Goal: Ask a question: Seek information or help from site administrators or community

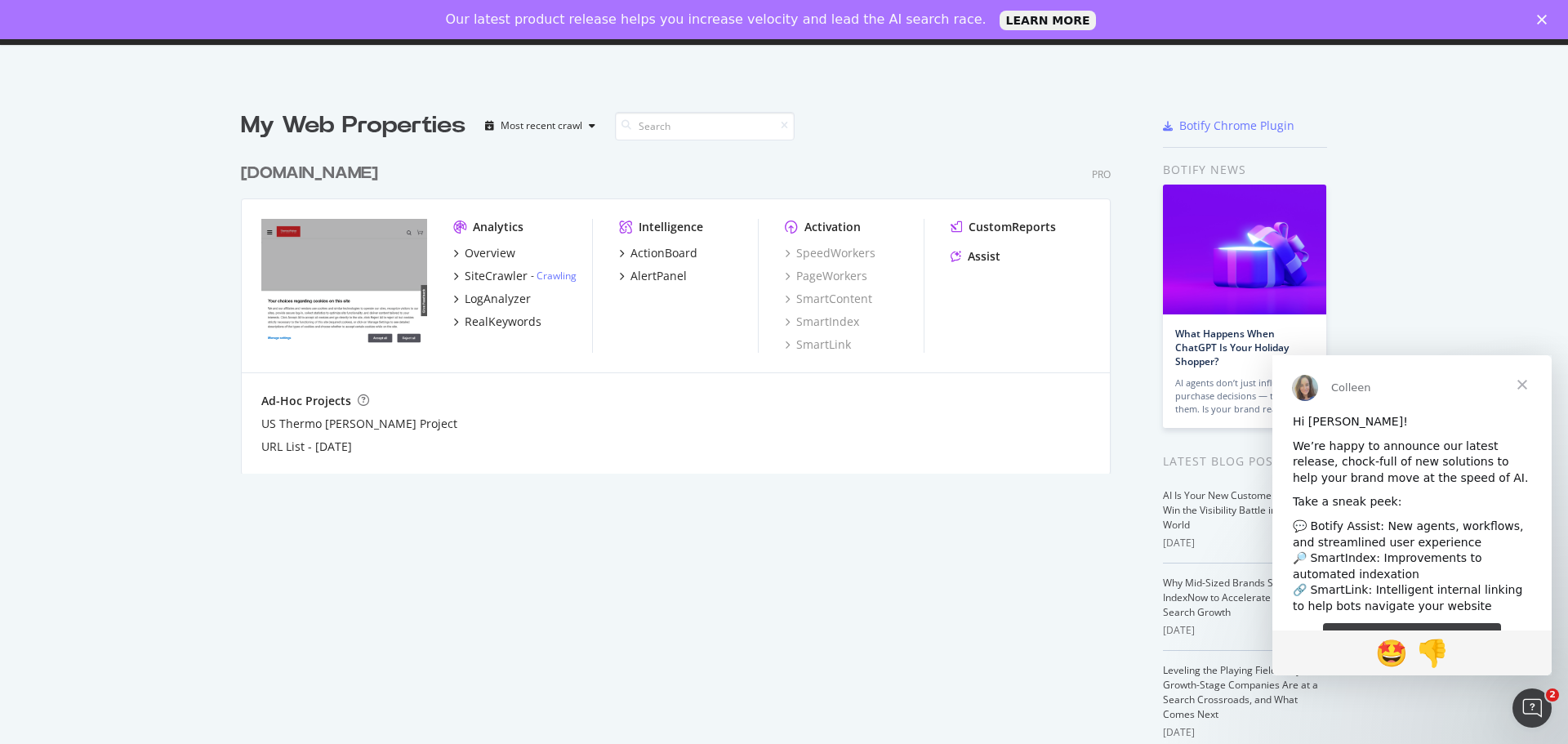
click at [1521, 380] on span "Close" at bounding box center [1521, 385] width 59 height 59
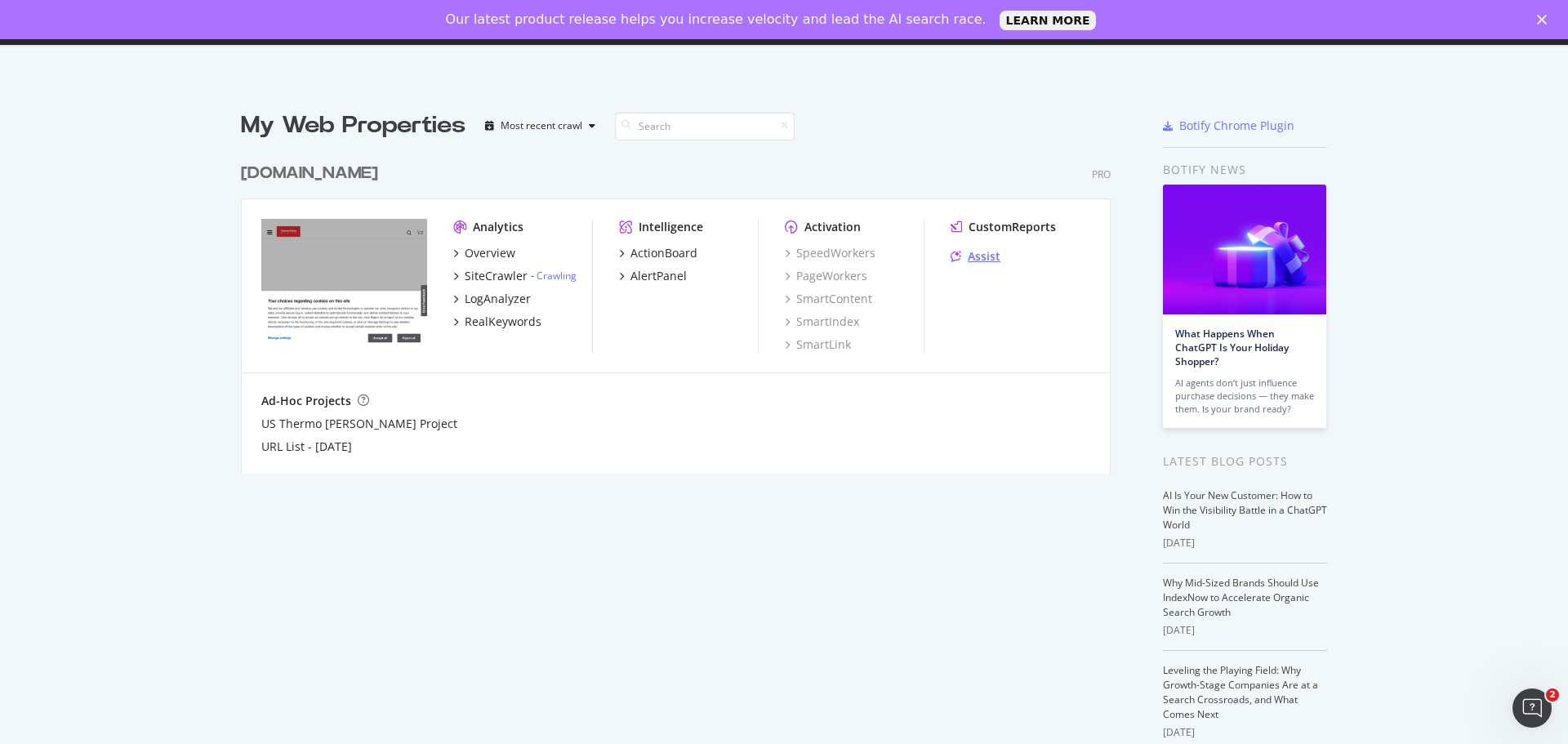
click at [984, 255] on div "Assist" at bounding box center [984, 257] width 33 height 17
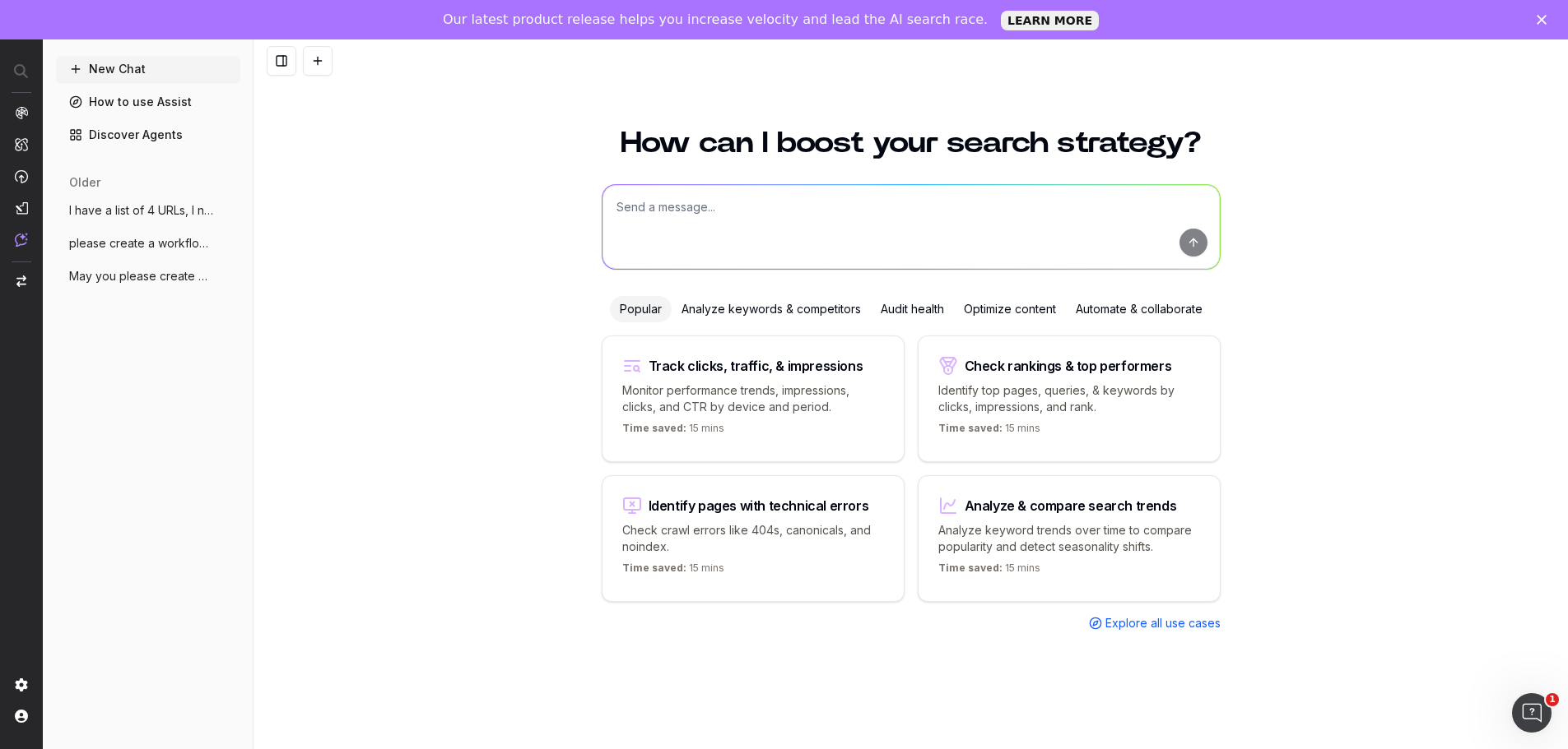
click at [627, 204] on textarea at bounding box center [911, 227] width 617 height 84
paste textarea "ELISA Kits"
click at [615, 207] on textarea "ELISA Kits" at bounding box center [911, 227] width 617 height 84
paste textarea "https://www.thermofisher.com/us/en/home/life-science/antibodies/immunoassays/el…"
click at [897, 207] on textarea "Hello, may you take the below title tag for this page:https://www.thermofisher.…" at bounding box center [911, 227] width 617 height 84
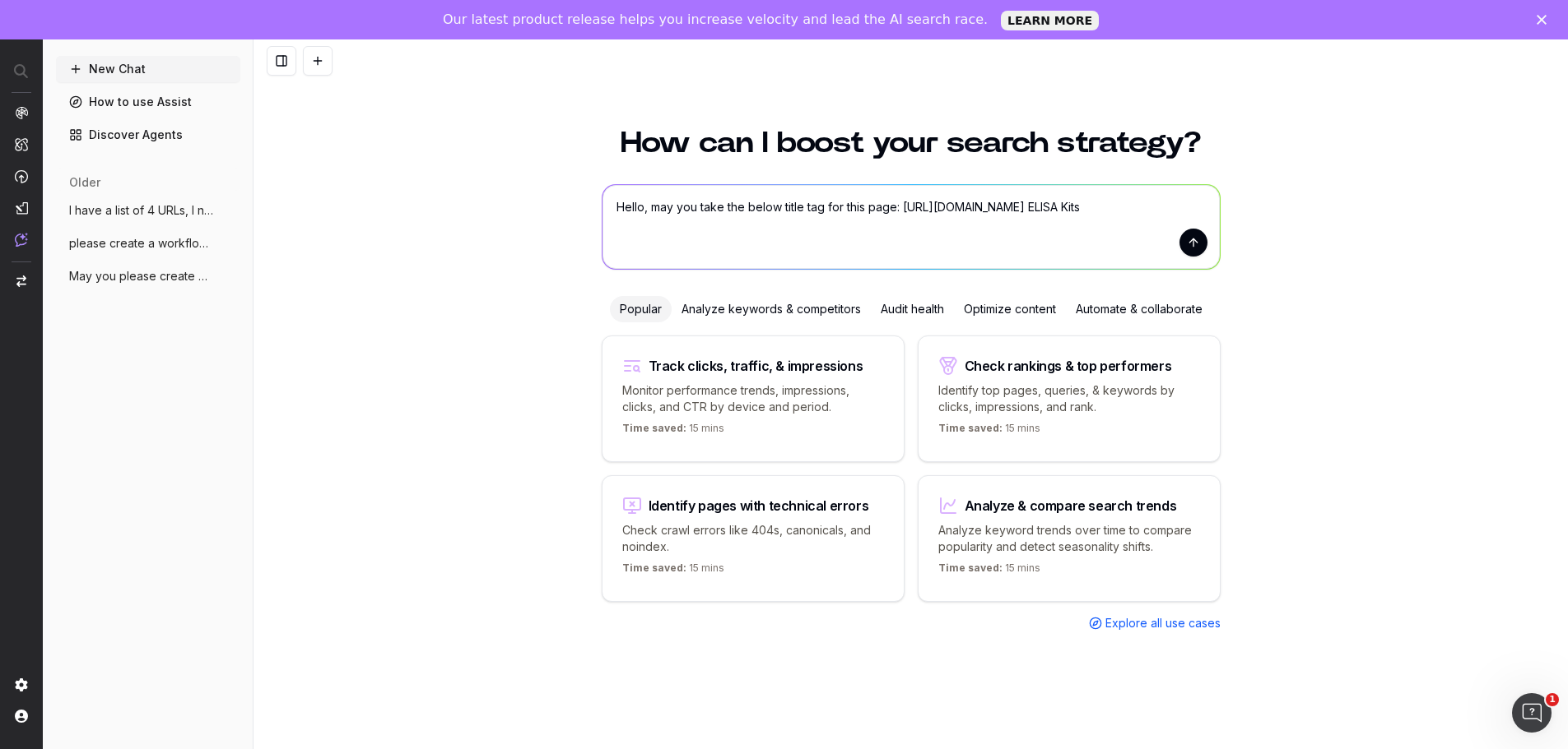
click at [889, 224] on textarea "Hello, may you take the below title tag for this page: https://www.thermofisher…" at bounding box center [911, 227] width 617 height 84
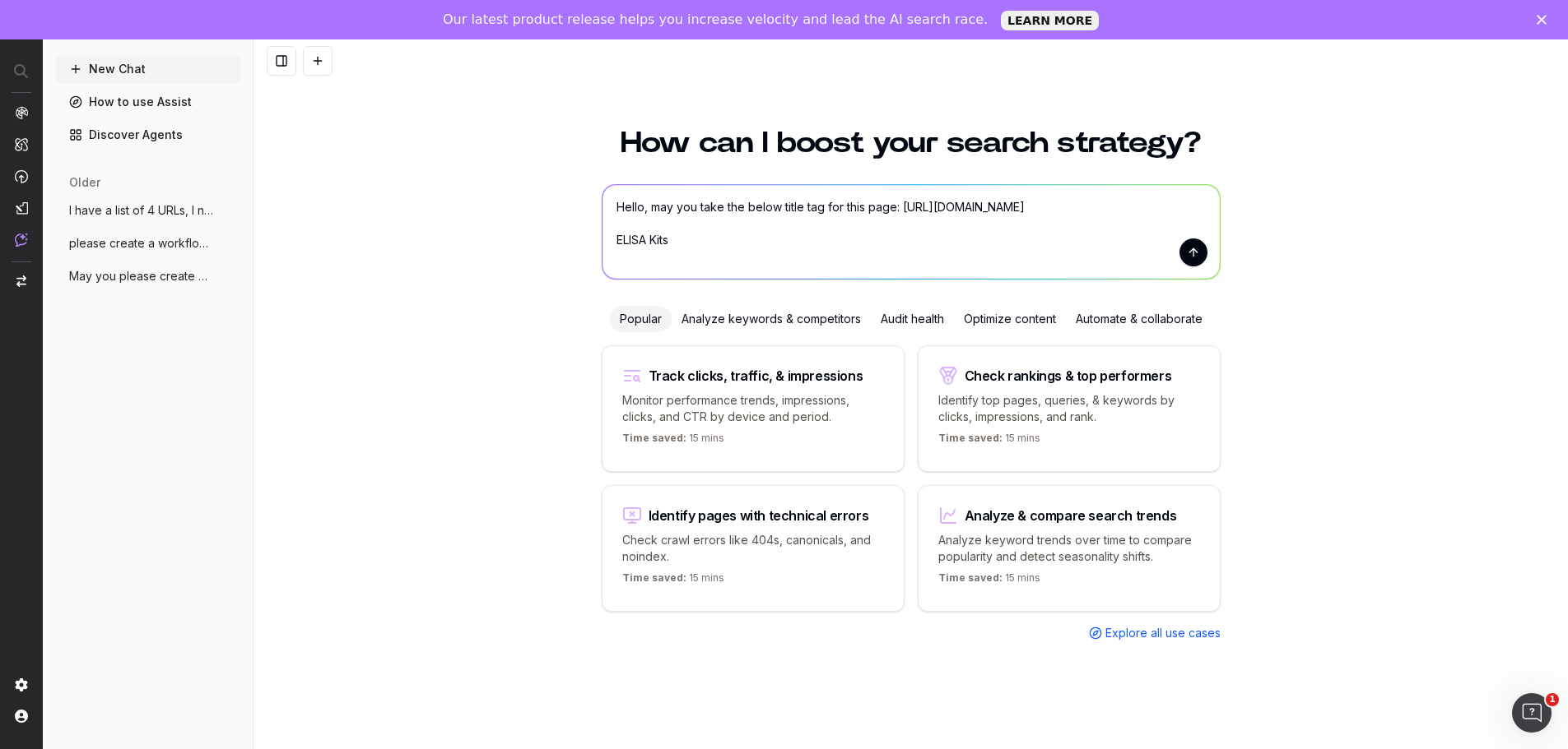
click at [911, 226] on textarea "Hello, may you take the below title tag for this page: https://www.thermofisher…" at bounding box center [911, 232] width 617 height 94
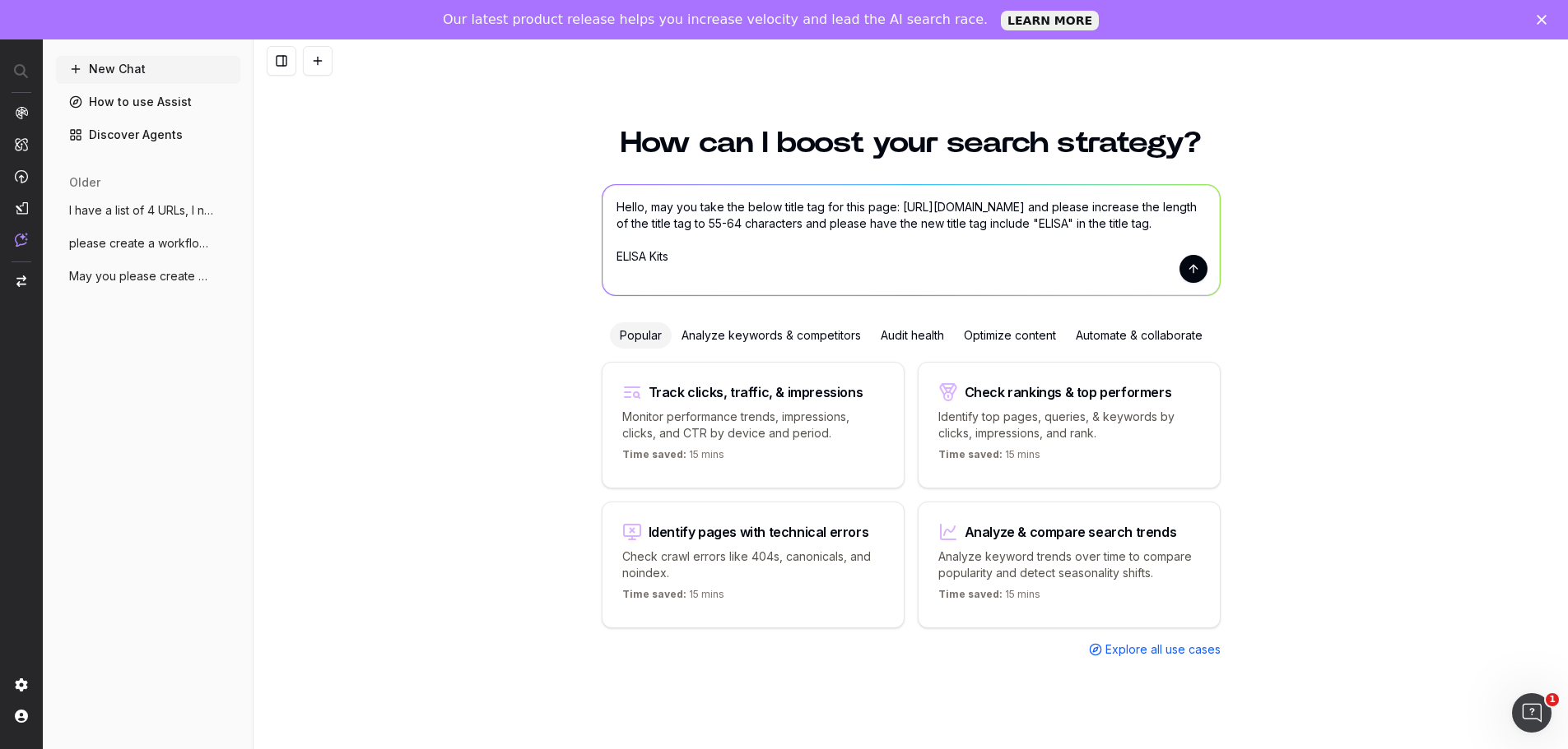
type textarea "Hello, may you take the below title tag for this page: https://www.thermofisher…"
click at [1191, 263] on button "submit" at bounding box center [1194, 269] width 28 height 28
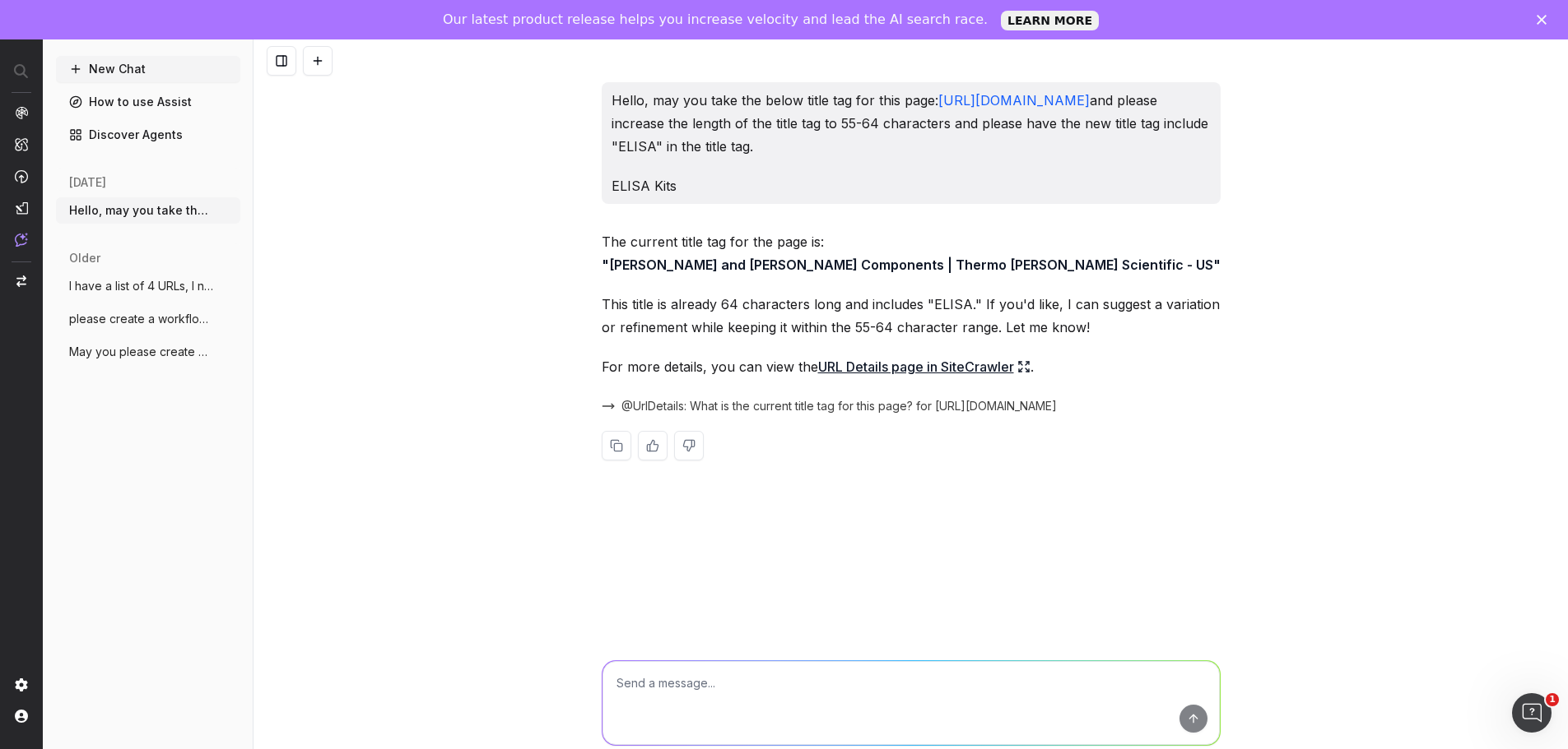
click at [615, 685] on textarea at bounding box center [911, 704] width 617 height 84
type textarea "Yes, may you please make me a variation of that title tag."
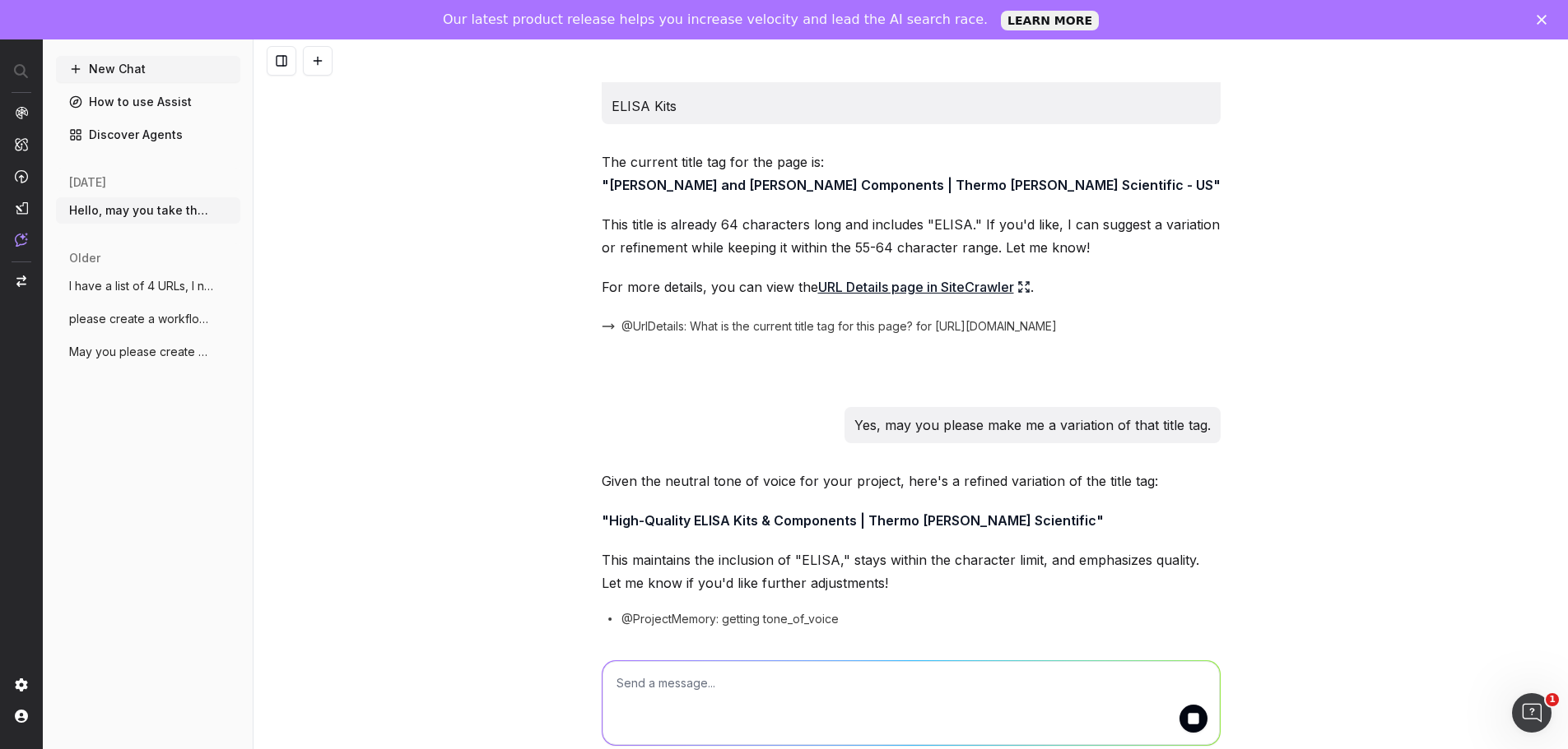
scroll to position [158, 0]
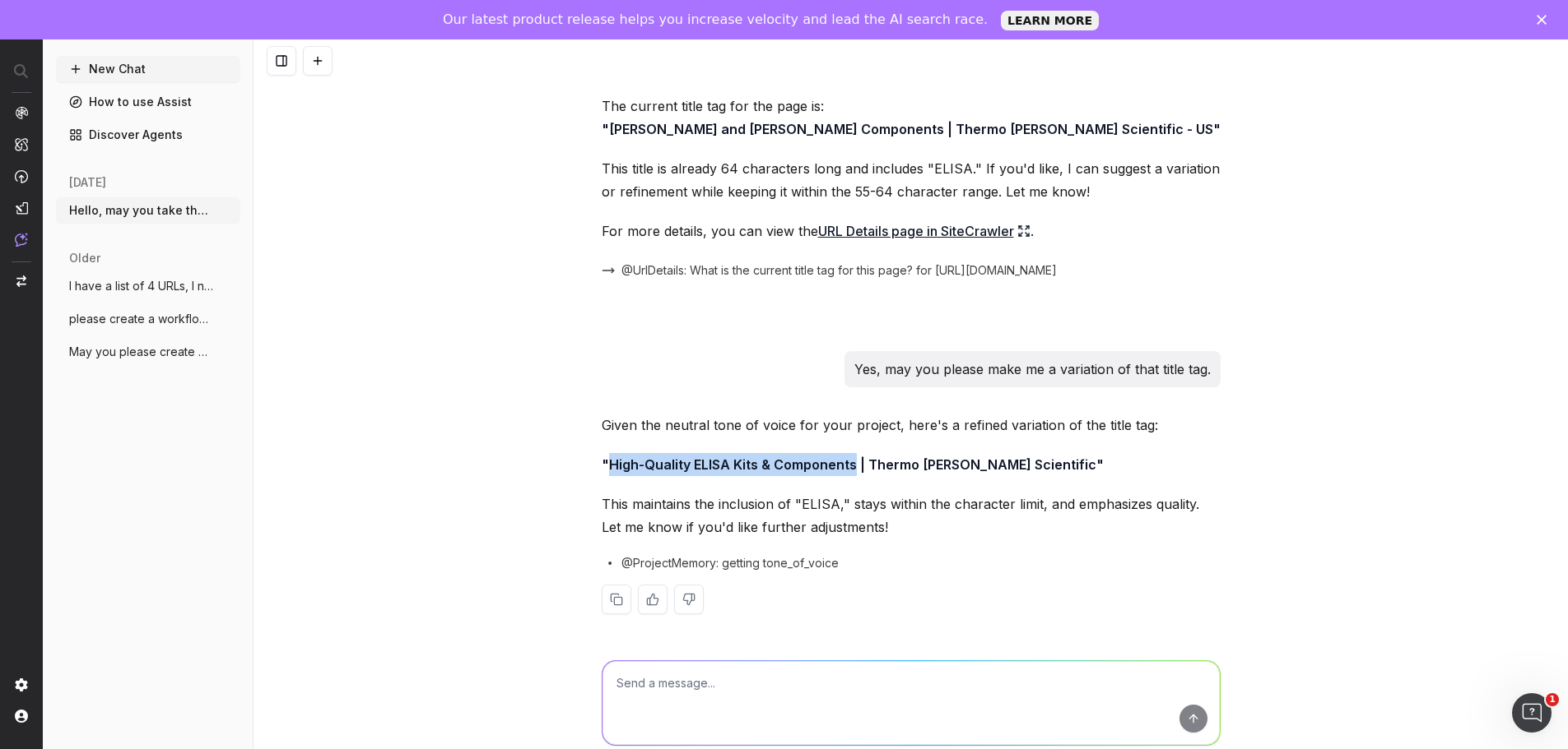
drag, startPoint x: 602, startPoint y: 462, endPoint x: 848, endPoint y: 461, distance: 246.0
click at [848, 461] on strong ""High-Quality ELISA Kits & Components | Thermo Fisher Scientific"" at bounding box center [852, 465] width 502 height 17
copy strong "High-Quality ELISA Kits & Components"
click at [103, 70] on button "New Chat" at bounding box center [148, 69] width 185 height 26
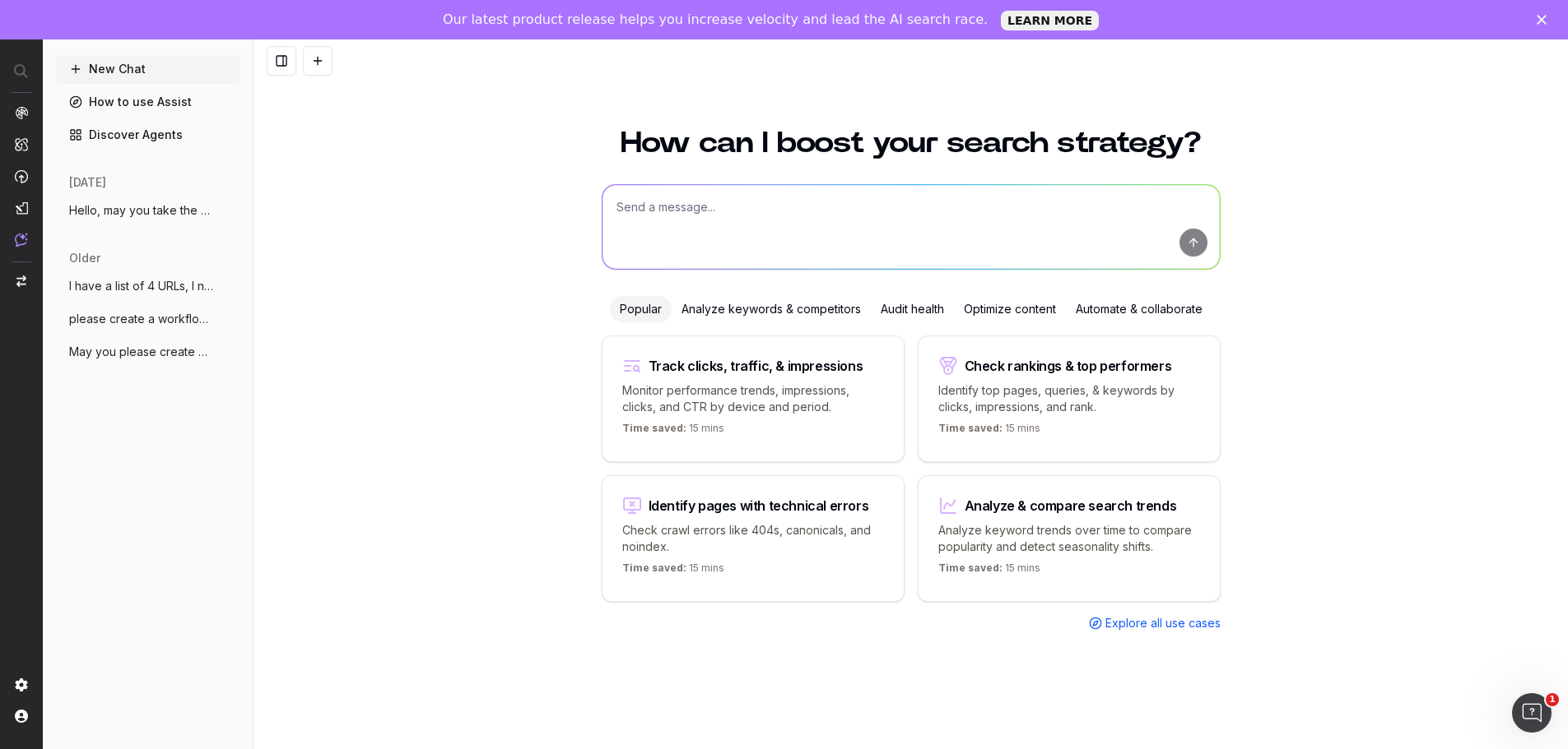
click at [615, 208] on textarea at bounding box center [911, 227] width 617 height 84
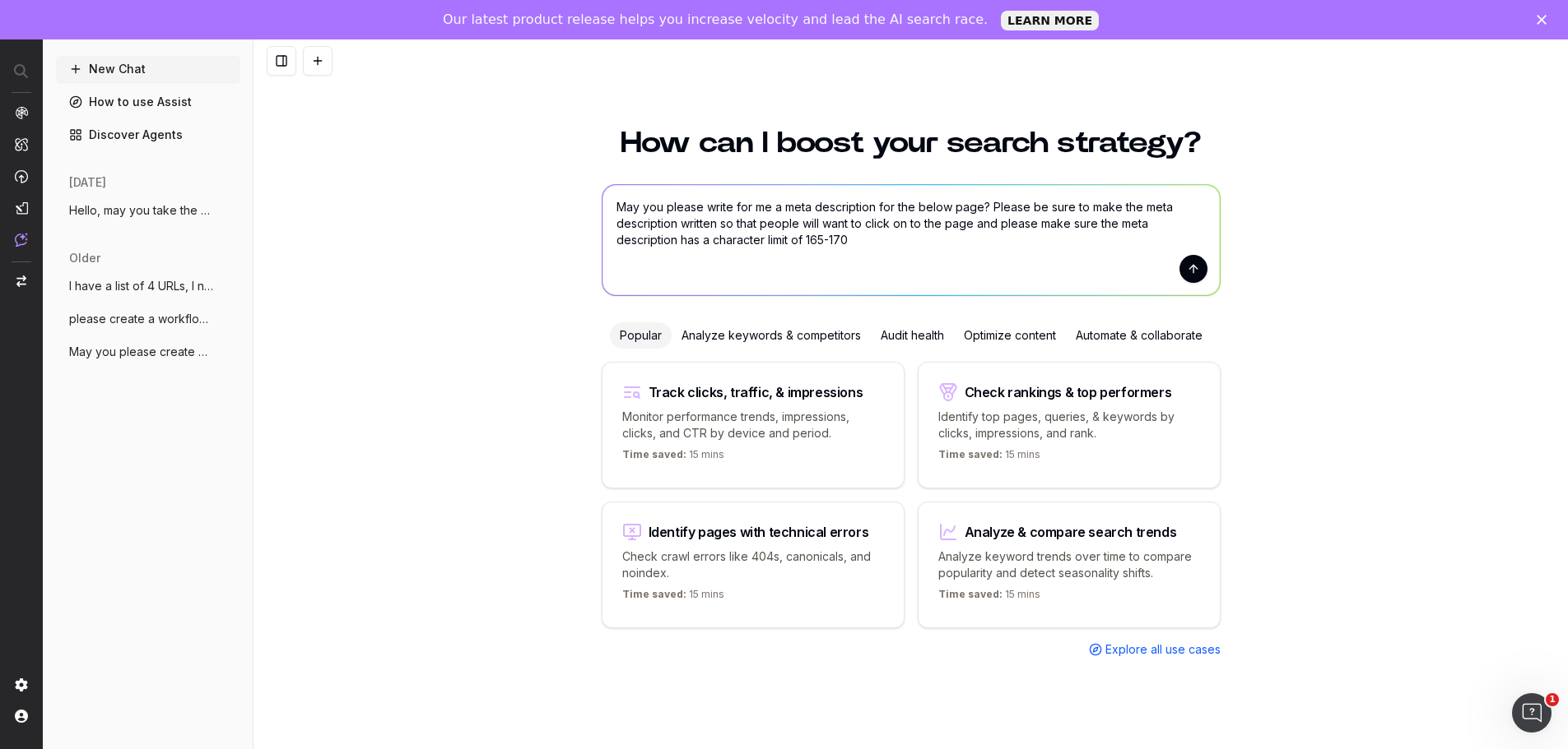
paste textarea "https://www.thermofisher.com/us/en/home/life-science/antibodies/immunoassays/el…"
type textarea "May you please write for me a meta description for the below page? Please be su…"
click at [1192, 263] on button "submit" at bounding box center [1194, 269] width 28 height 28
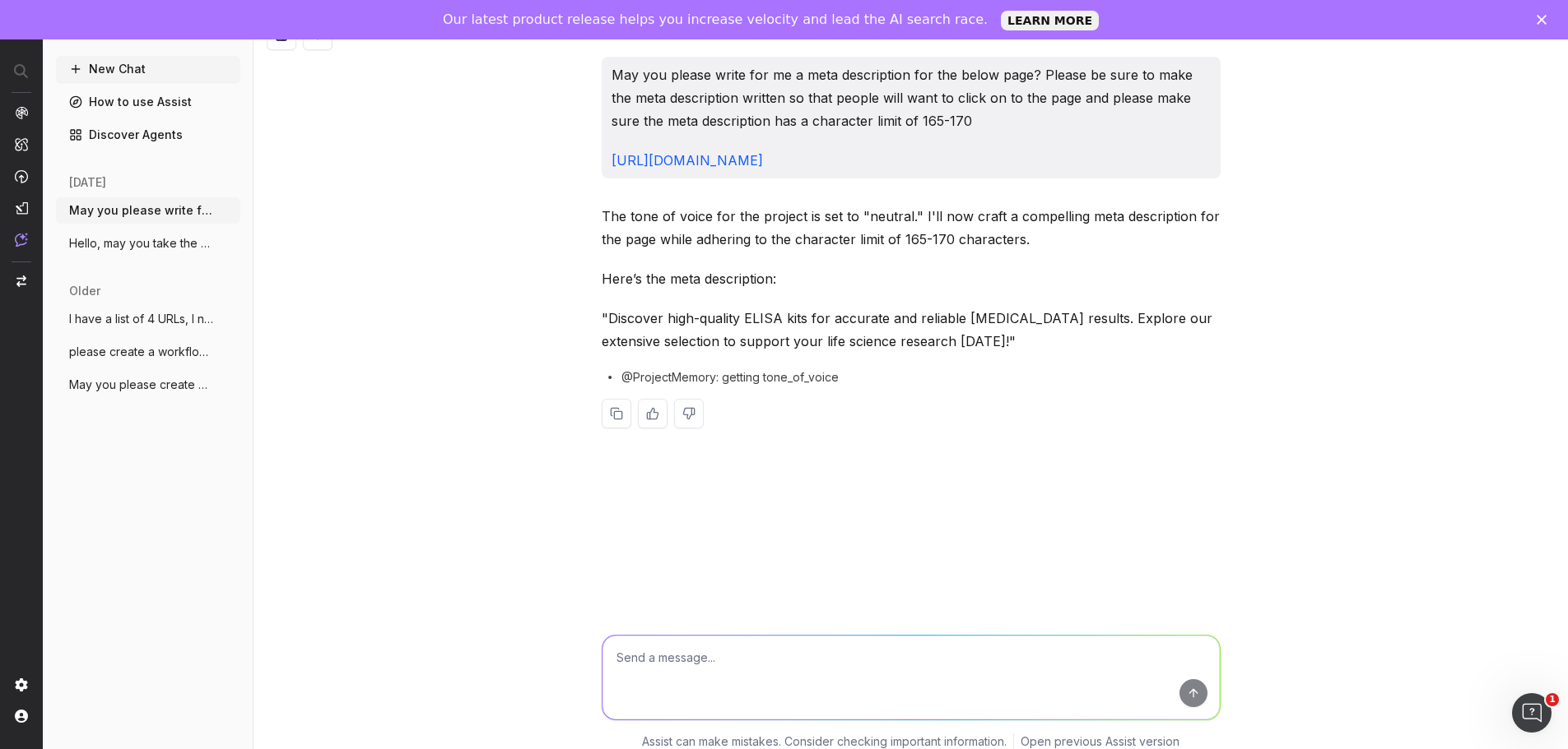
scroll to position [39, 0]
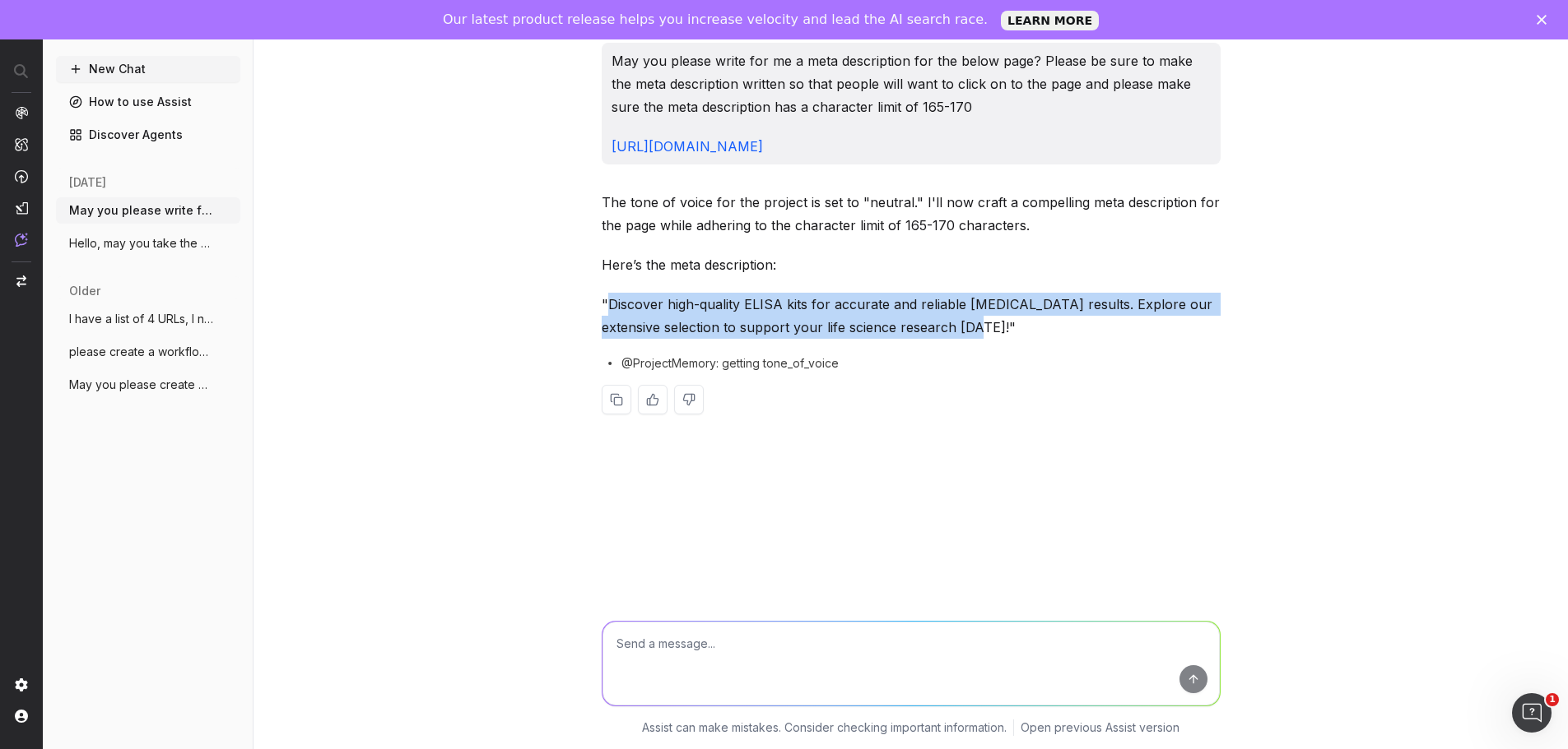
drag, startPoint x: 606, startPoint y: 326, endPoint x: 994, endPoint y: 355, distance: 389.1
click at [994, 339] on p ""Discover high-quality ELISA kits for accurate and reliable immunoassay results…" at bounding box center [912, 315] width 619 height 46
copy p "Discover high-quality ELISA kits for accurate and reliable immunoassay results.…"
click at [105, 63] on button "New Chat" at bounding box center [148, 69] width 185 height 26
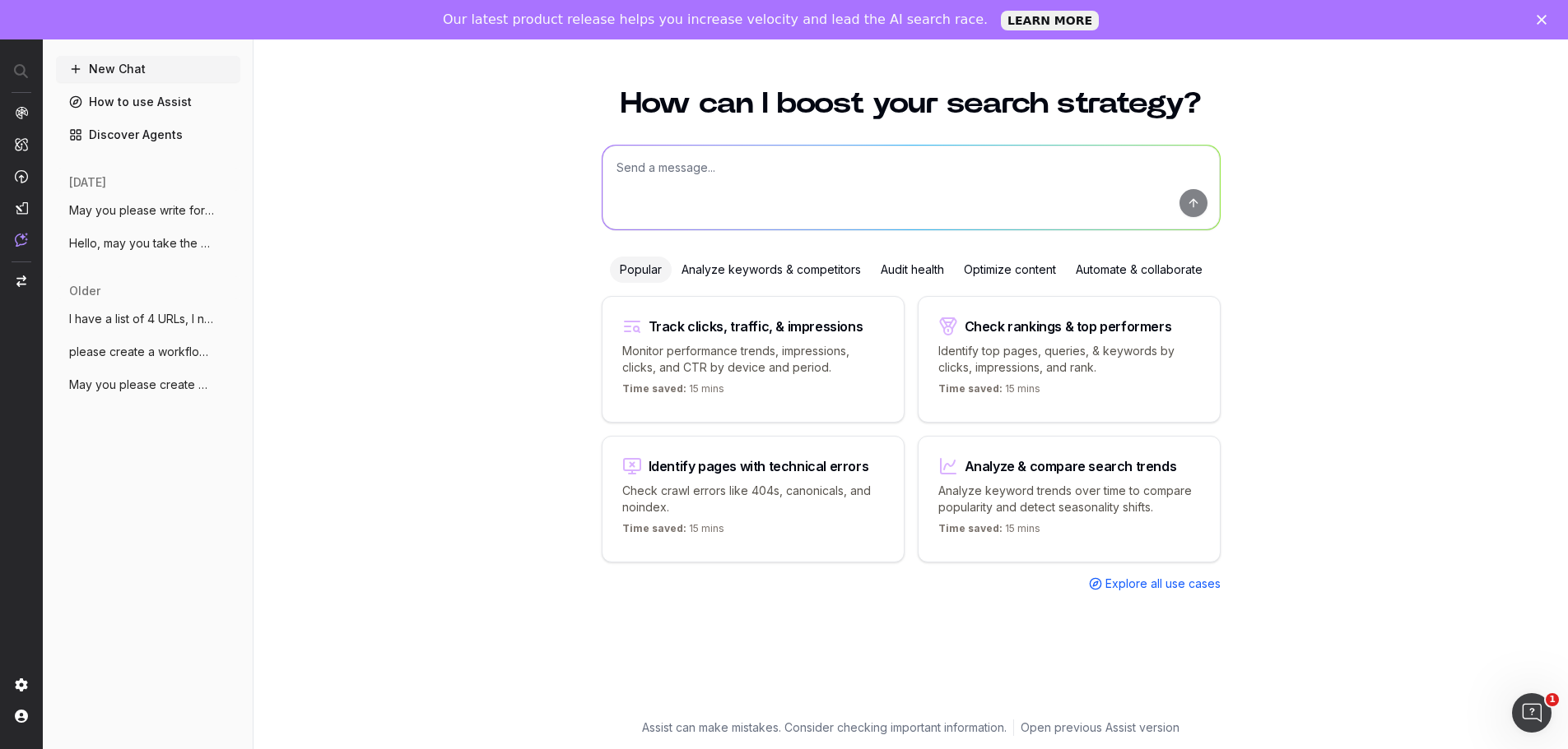
click at [623, 165] on textarea at bounding box center [911, 187] width 617 height 84
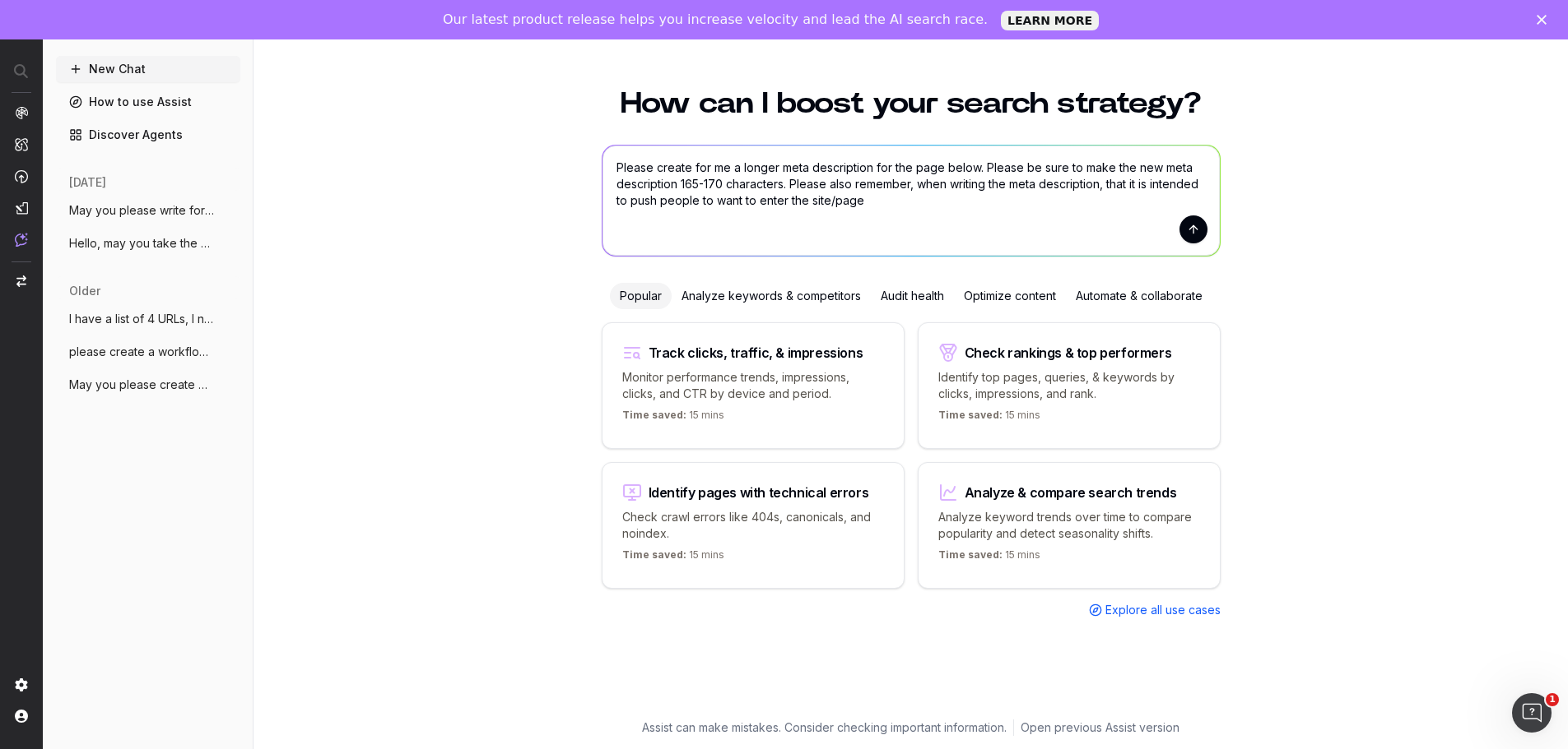
paste textarea "https://www.thermofisher.com/us/en/home/life-science/antibodies/immunoassays/el…"
type textarea "Please create for me a longer meta description for the page below. Please be su…"
click at [1192, 226] on button "submit" at bounding box center [1194, 230] width 28 height 28
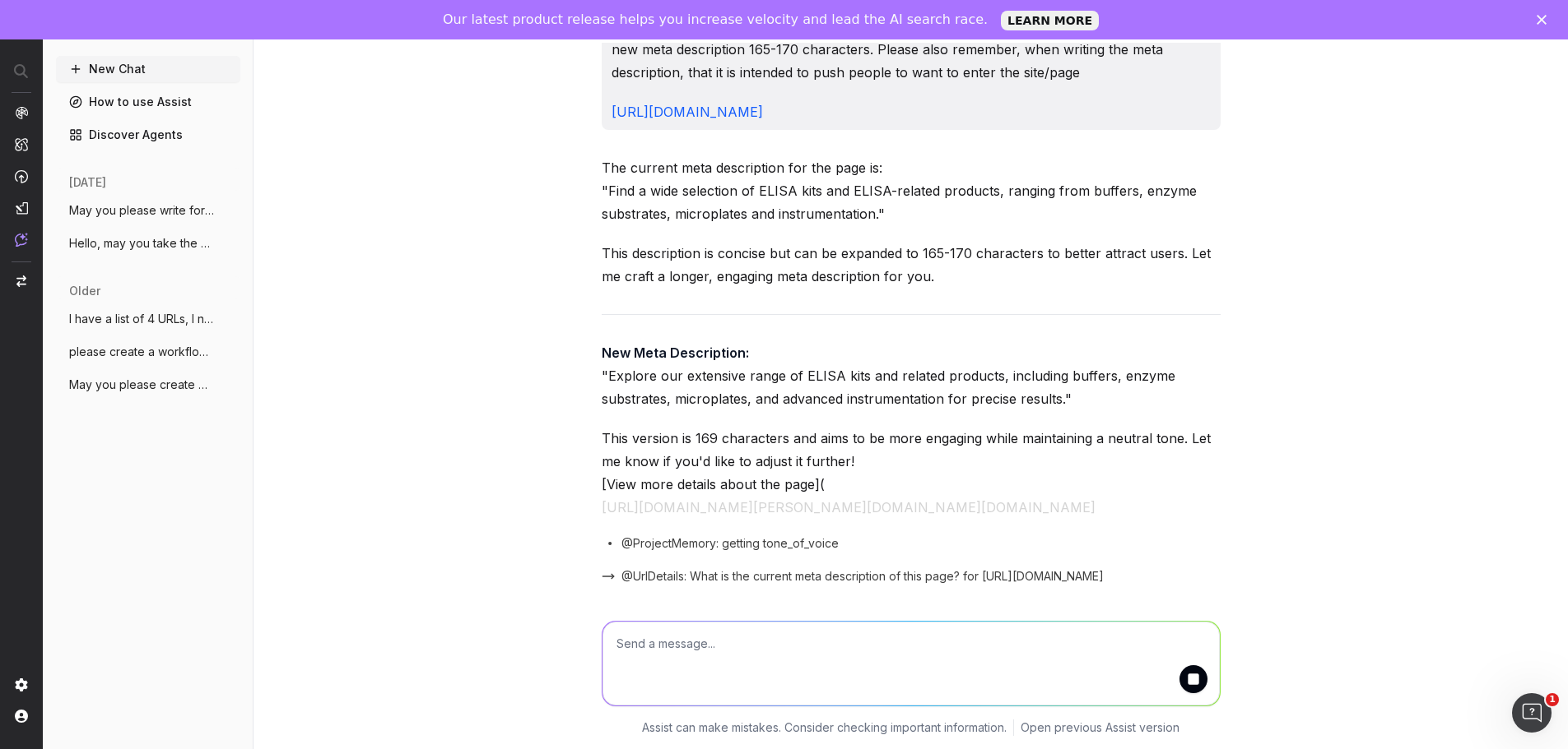
scroll to position [91, 0]
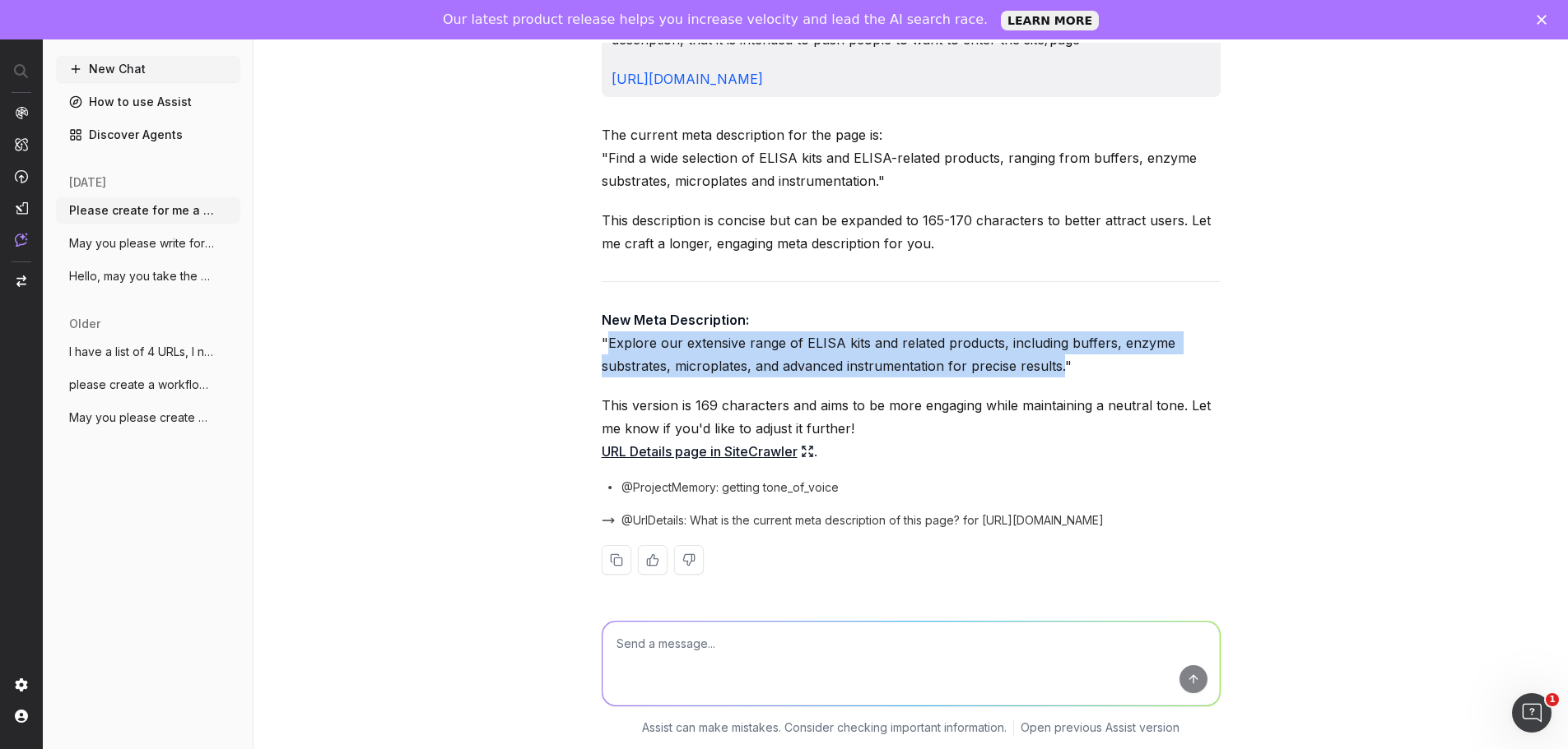
drag, startPoint x: 601, startPoint y: 342, endPoint x: 1054, endPoint y: 369, distance: 453.8
click at [1054, 369] on p "New Meta Description: "Explore our extensive range of ELISA kits and related pr…" at bounding box center [912, 343] width 619 height 69
copy p "Explore our extensive range of ELISA kits and related products, including buffe…"
click at [129, 70] on button "New Chat" at bounding box center [148, 69] width 185 height 26
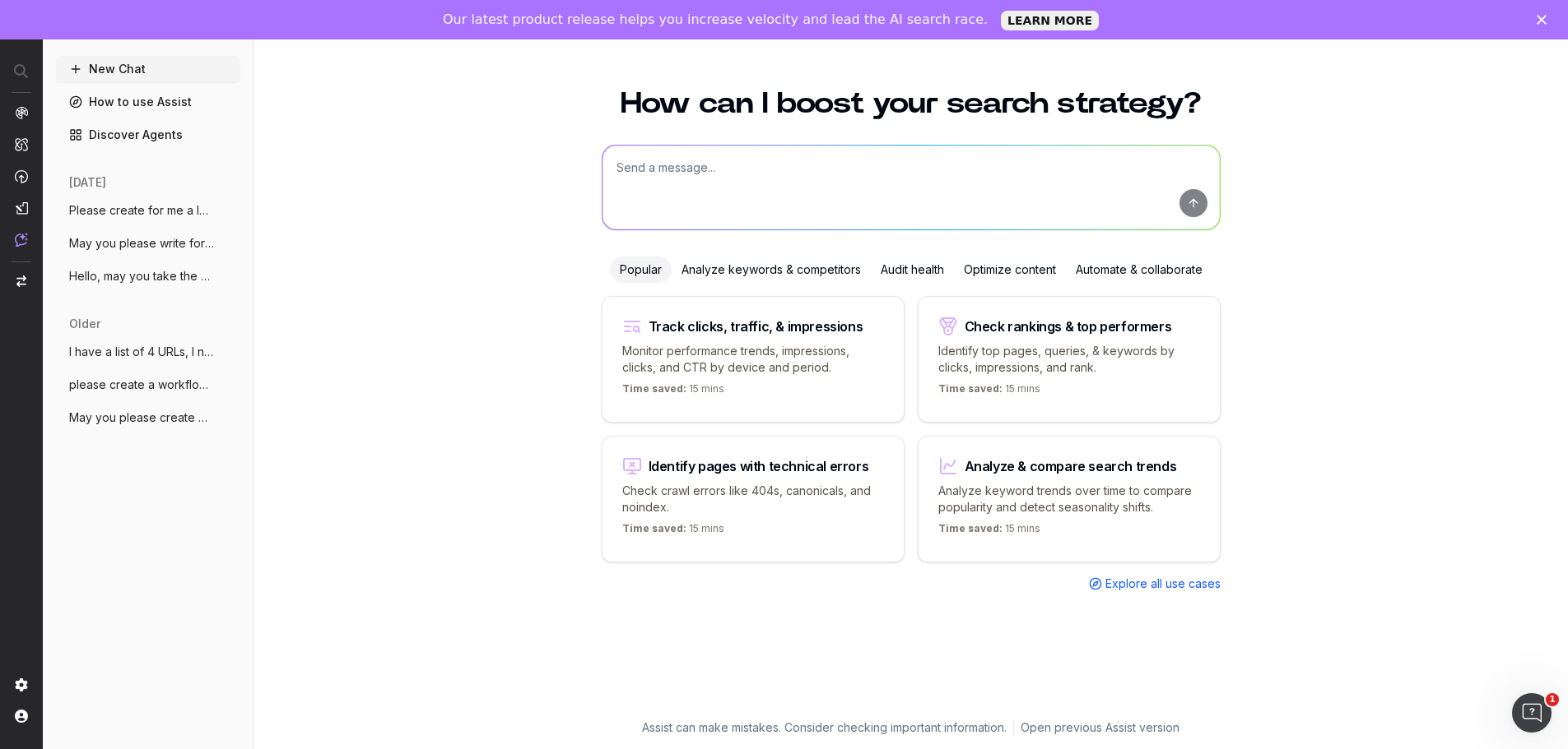
click at [634, 165] on textarea at bounding box center [911, 187] width 617 height 84
click at [634, 168] on textarea at bounding box center [911, 187] width 617 height 84
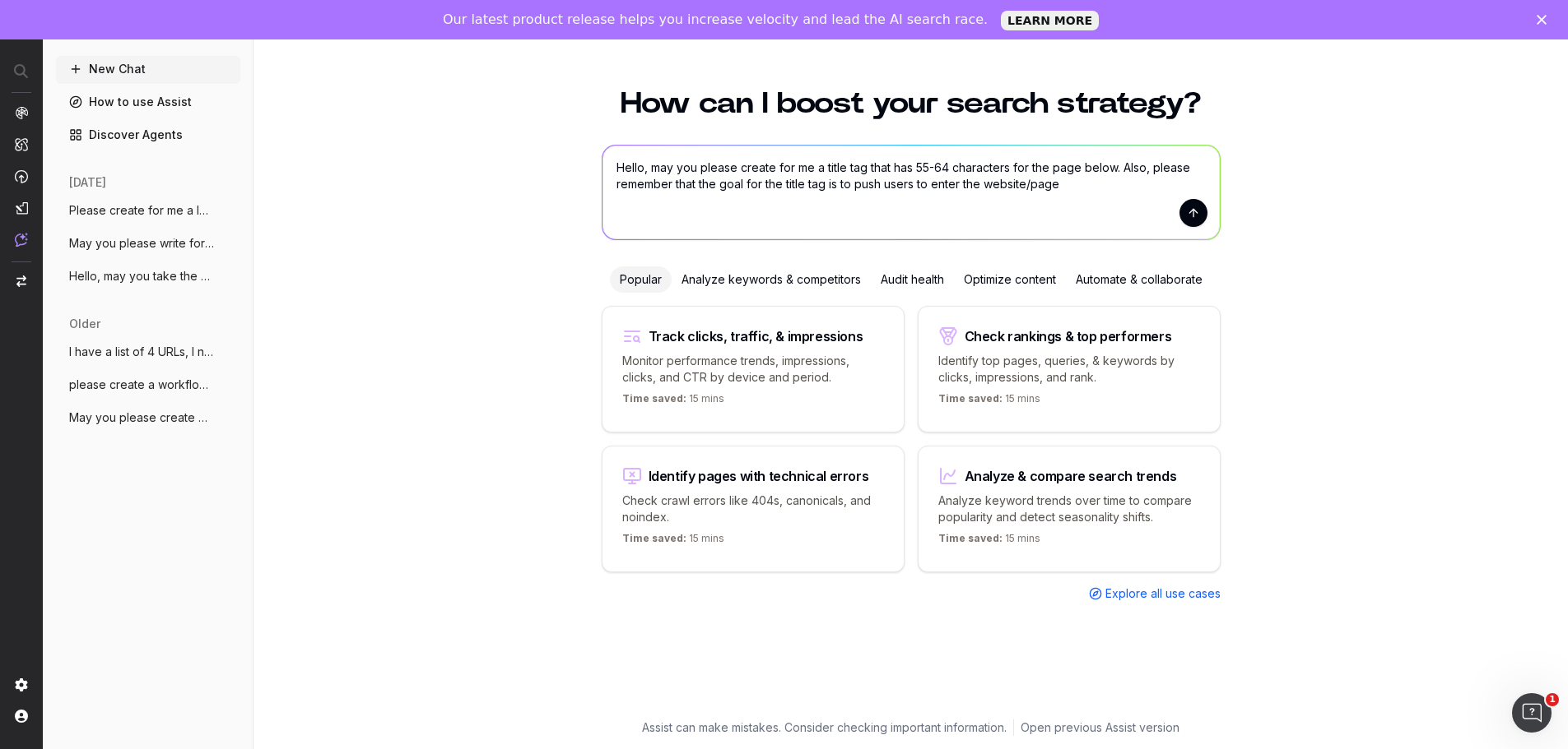
paste textarea "https://www.thermofisher.com/us/en/home/life-science/antibodies/immunoassays/el…"
type textarea "Hello, may you please create for me a title tag that has 55-64 characters for t…"
click at [1188, 206] on button "submit" at bounding box center [1194, 213] width 28 height 28
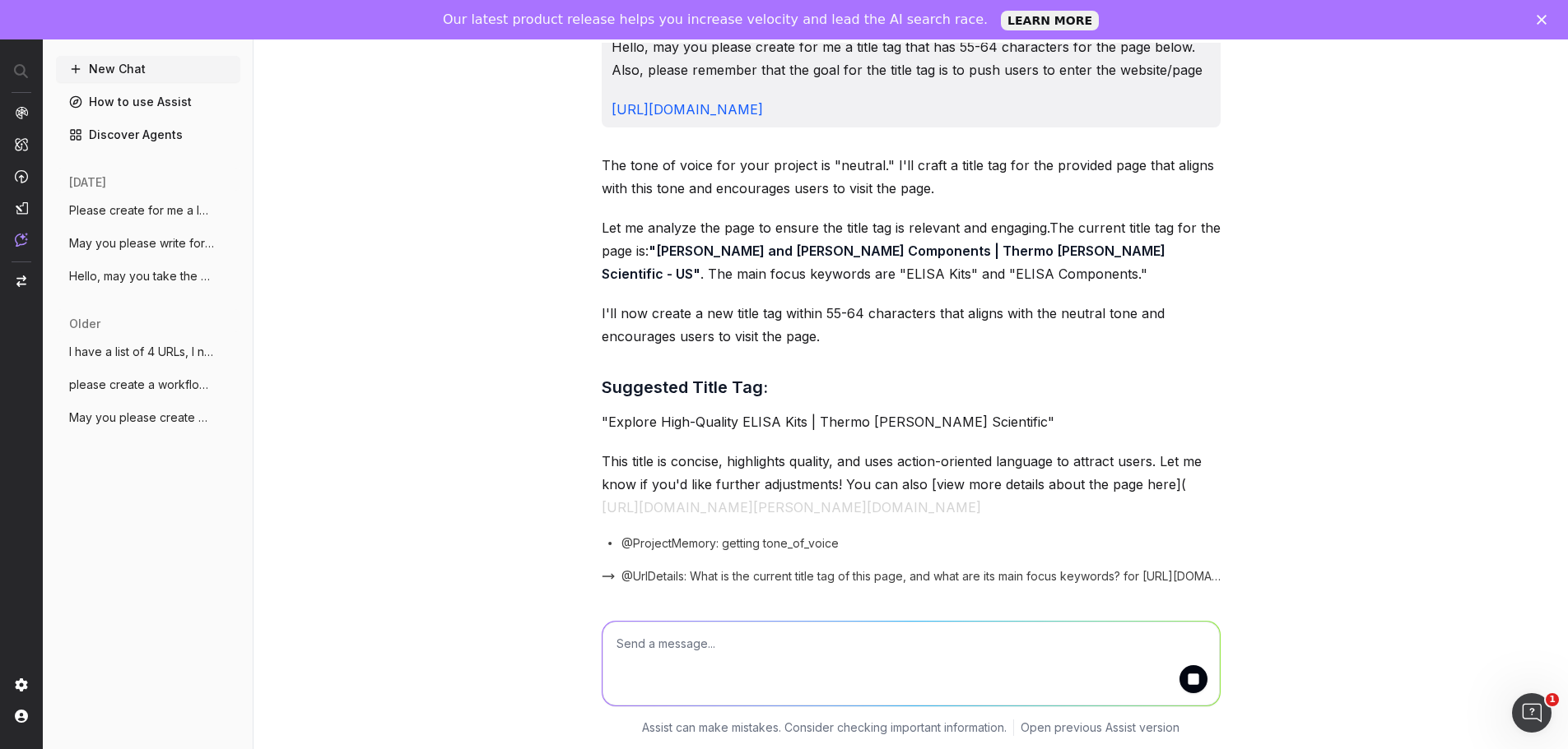
scroll to position [70, 0]
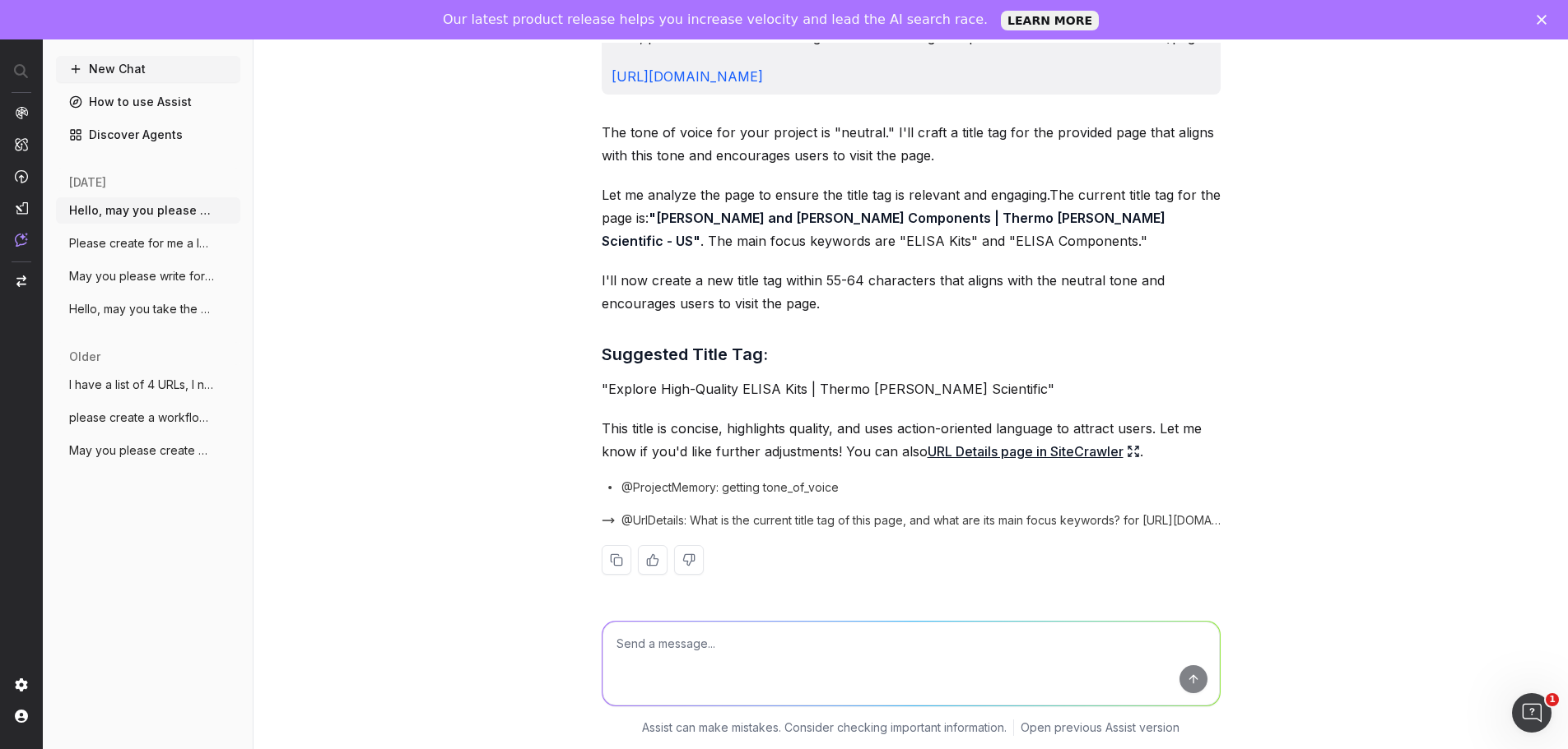
click at [645, 639] on textarea at bounding box center [911, 664] width 617 height 84
drag, startPoint x: 801, startPoint y: 386, endPoint x: 961, endPoint y: 394, distance: 160.2
click at [961, 394] on p ""Explore High-Quality ELISA Kits | Thermo Fisher Scientific"" at bounding box center [912, 389] width 619 height 23
copy p "| Thermo Fisher Scientific"
click at [1168, 640] on textarea "Great job on the first attempt! But may you please create for me a new title ta…" at bounding box center [911, 664] width 617 height 84
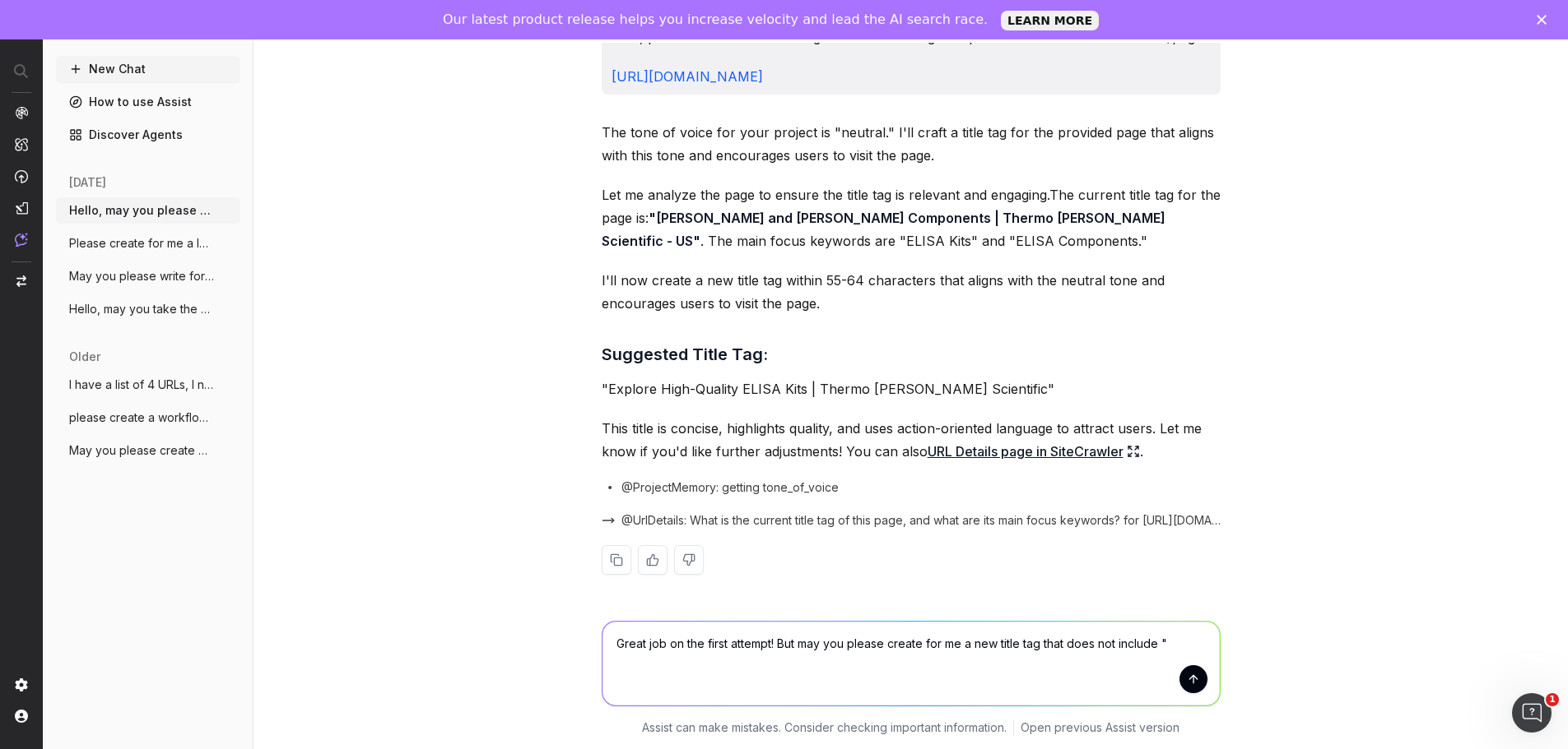
paste textarea "| Thermo Fisher Scientific"
click at [1110, 644] on textarea "Great job on the first attempt! But may you please create for me a new title ta…" at bounding box center [911, 664] width 617 height 84
click at [747, 661] on textarea "Great job on the first attempt! But may you please create for me a new title ta…" at bounding box center [911, 664] width 617 height 84
type textarea "Great job on the first attempt! But may you please create for me a new title ta…"
click at [1180, 682] on button "submit" at bounding box center [1194, 680] width 28 height 28
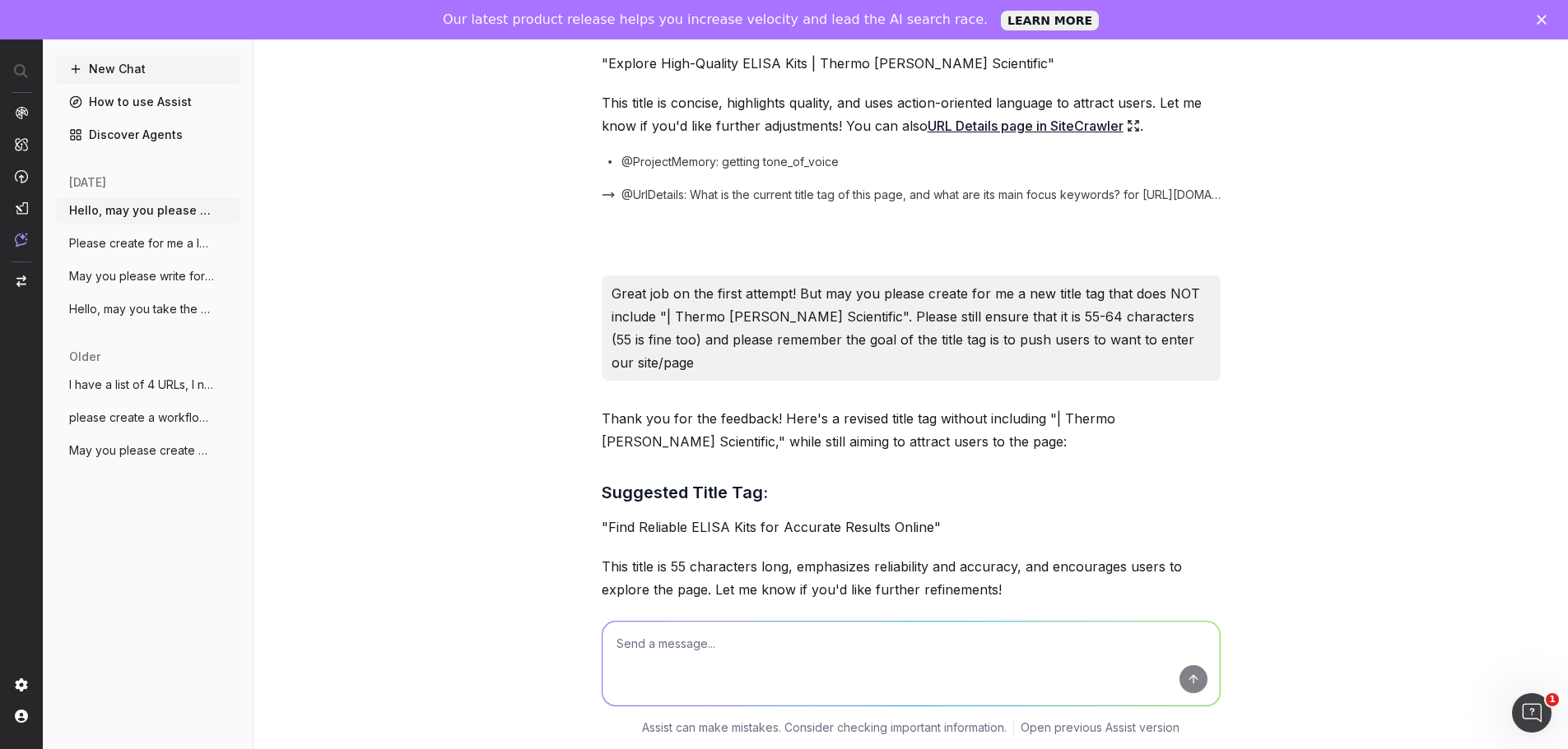
scroll to position [445, 0]
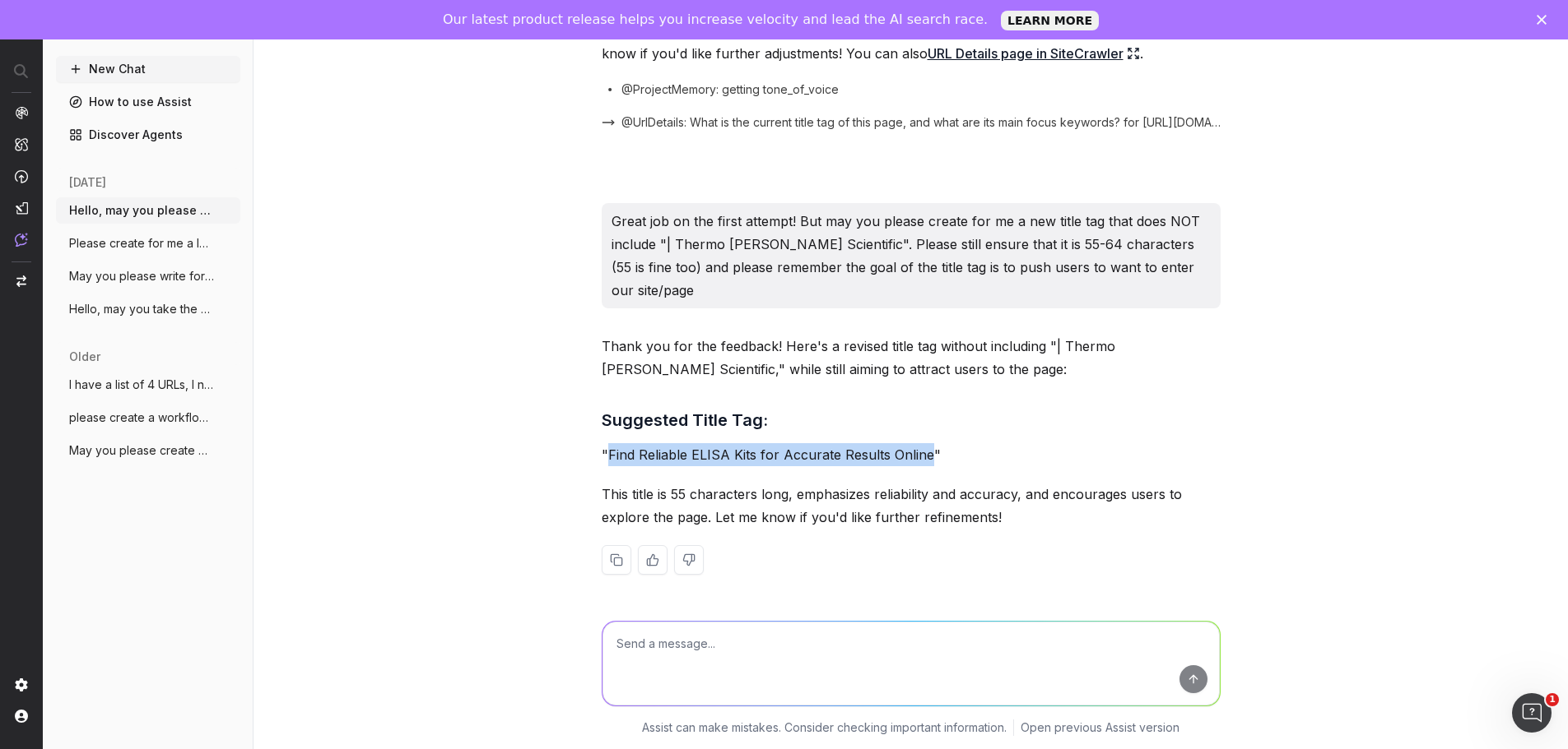
drag, startPoint x: 920, startPoint y: 455, endPoint x: 602, endPoint y: 444, distance: 318.2
click at [602, 444] on p ""Find Reliable ELISA Kits for Accurate Results Online"" at bounding box center [912, 455] width 619 height 23
copy p "Find Reliable ELISA Kits for Accurate Results Online"
